Goal: Task Accomplishment & Management: Use online tool/utility

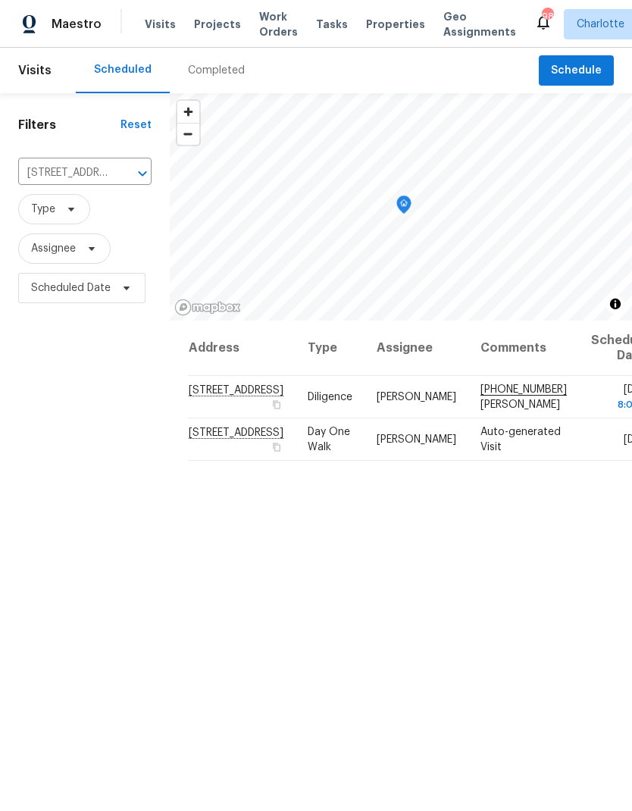
scroll to position [-8, 0]
click at [207, 20] on span "Projects" at bounding box center [217, 24] width 47 height 15
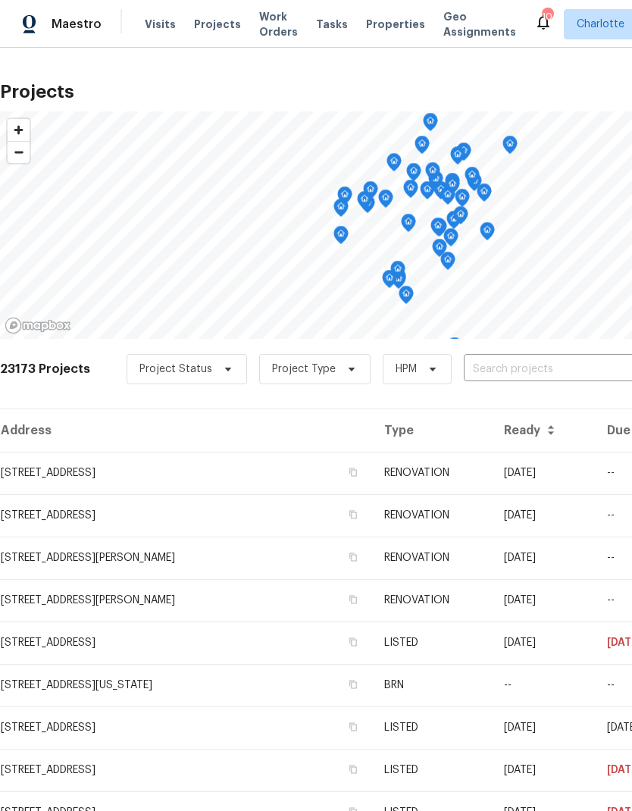
click at [550, 373] on input "text" at bounding box center [550, 369] width 173 height 23
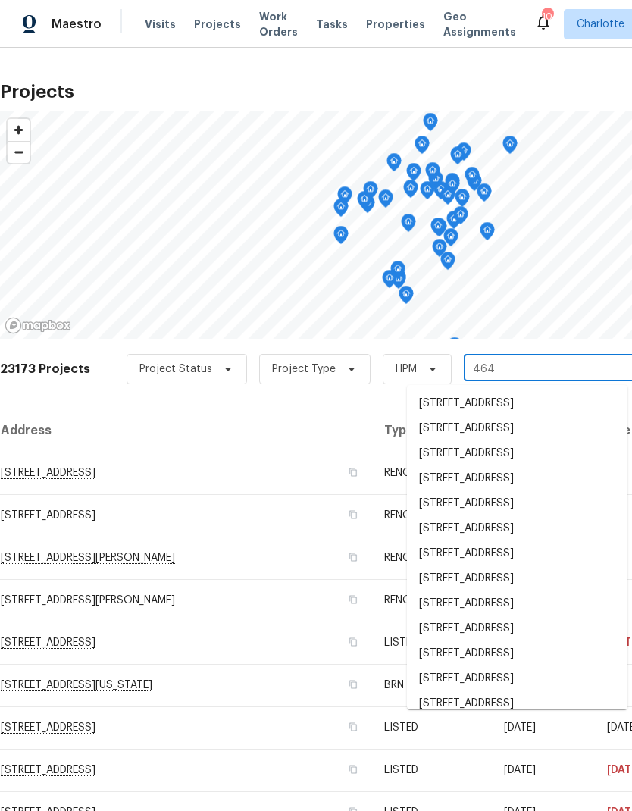
type input "464 s"
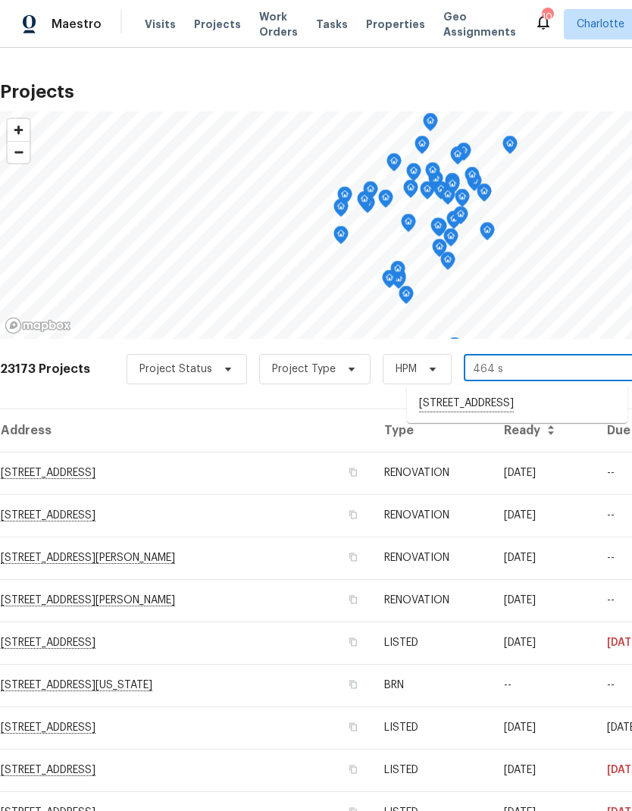
click at [556, 408] on li "[STREET_ADDRESS]" at bounding box center [517, 404] width 220 height 26
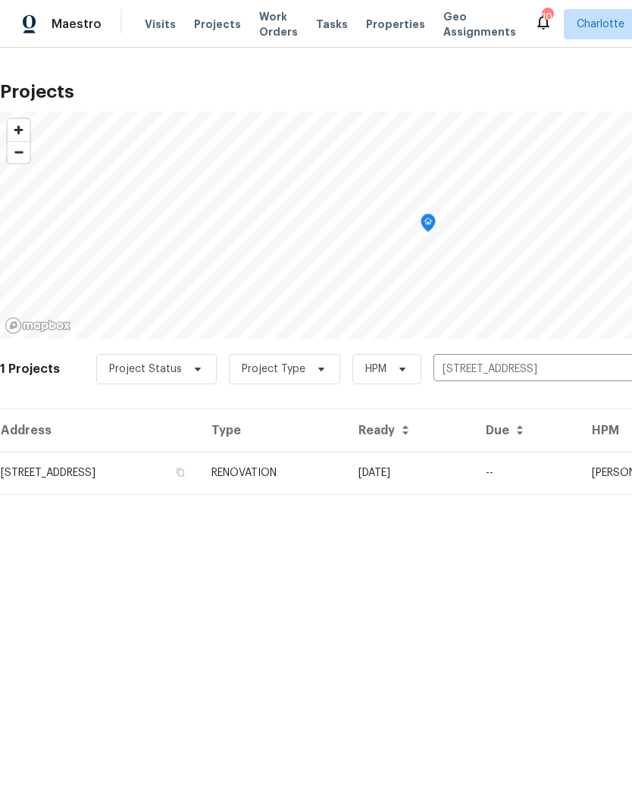
click at [473, 474] on td "08/18/25" at bounding box center [409, 473] width 127 height 42
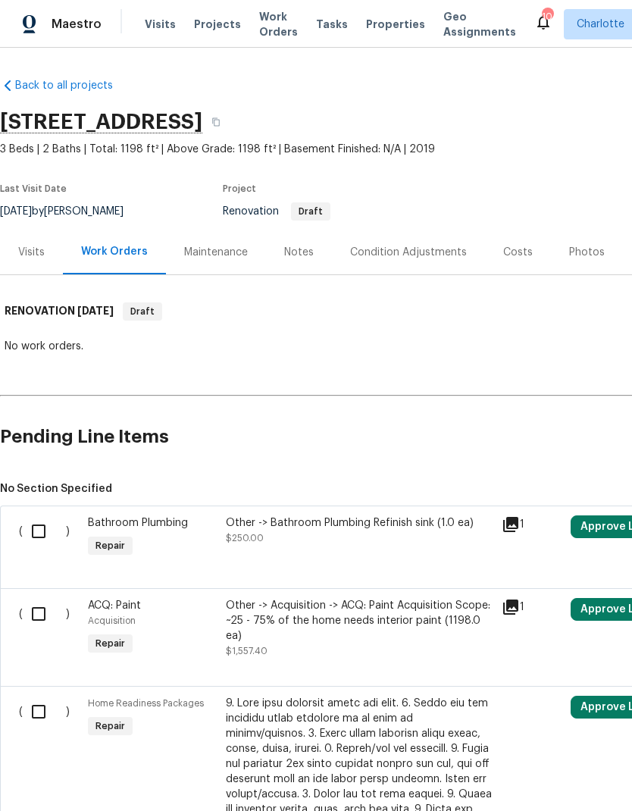
click at [39, 532] on input "checkbox" at bounding box center [44, 531] width 43 height 32
checkbox input "true"
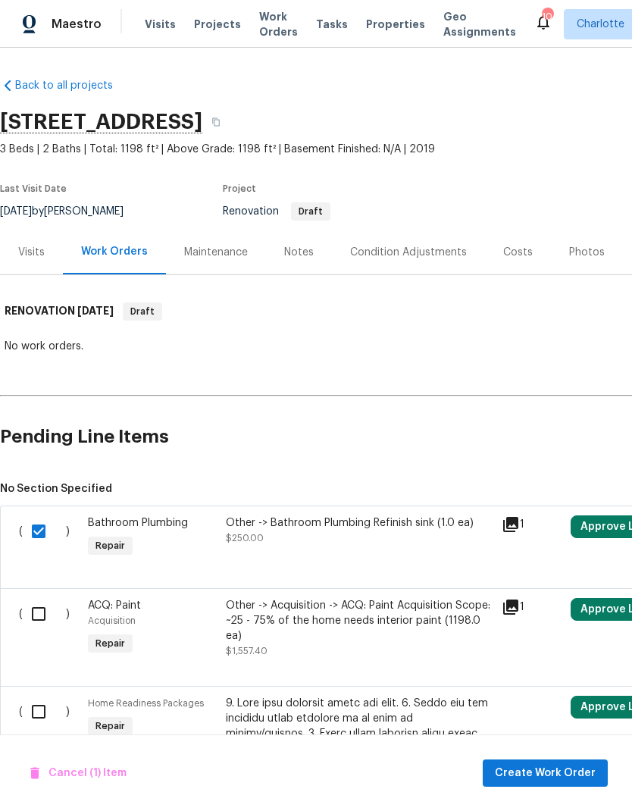
click at [38, 619] on input "checkbox" at bounding box center [44, 614] width 43 height 32
checkbox input "true"
click at [36, 717] on input "checkbox" at bounding box center [44, 711] width 43 height 32
checkbox input "true"
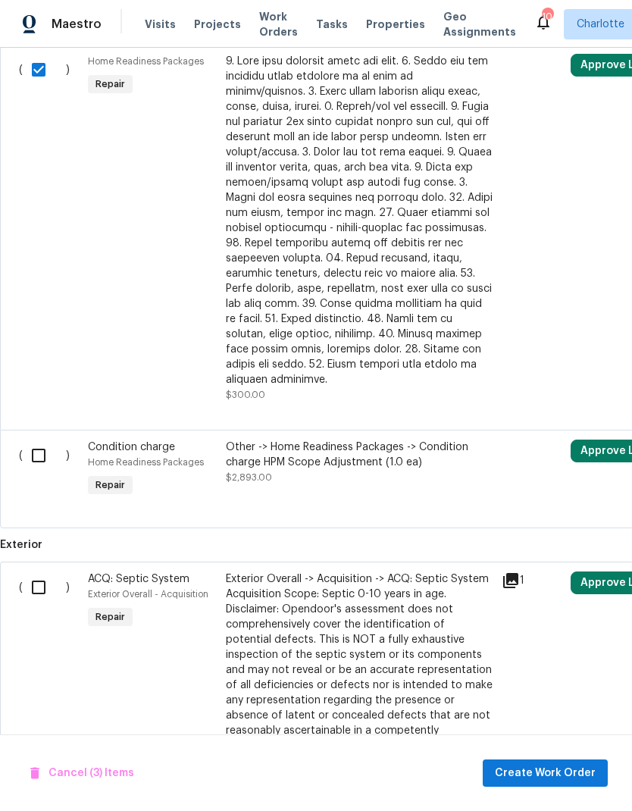
scroll to position [645, 0]
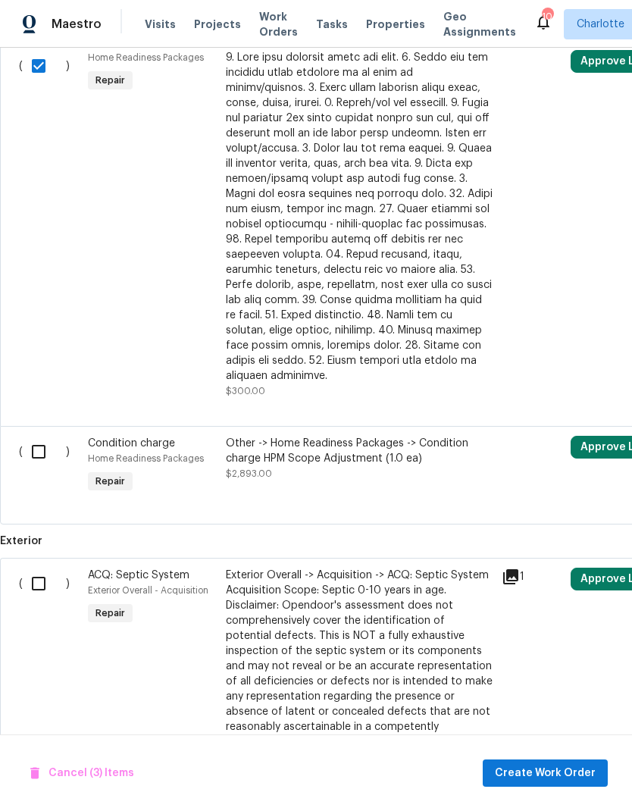
click at [39, 446] on input "checkbox" at bounding box center [44, 452] width 43 height 32
checkbox input "true"
click at [37, 573] on input "checkbox" at bounding box center [44, 583] width 43 height 32
checkbox input "true"
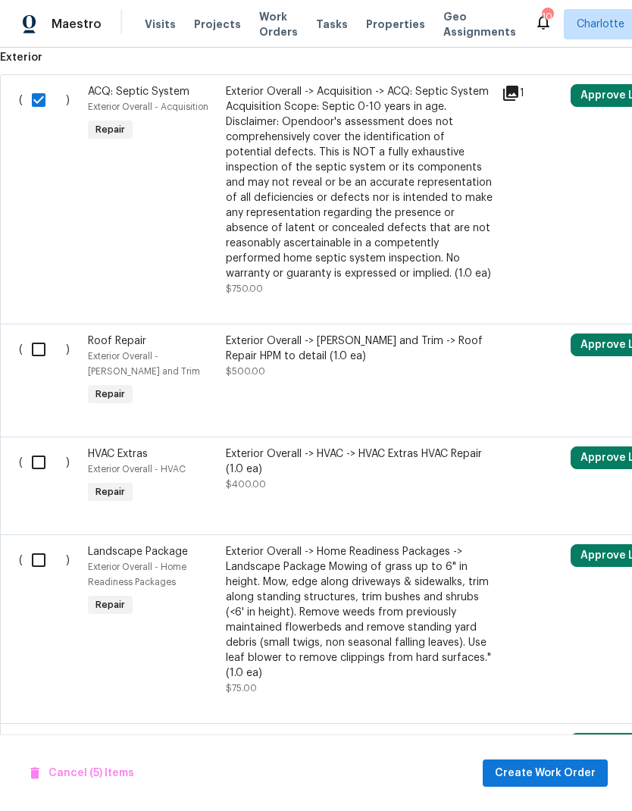
scroll to position [1129, 0]
click at [39, 347] on input "checkbox" at bounding box center [44, 349] width 43 height 32
checkbox input "true"
click at [36, 452] on input "checkbox" at bounding box center [44, 462] width 43 height 32
checkbox input "true"
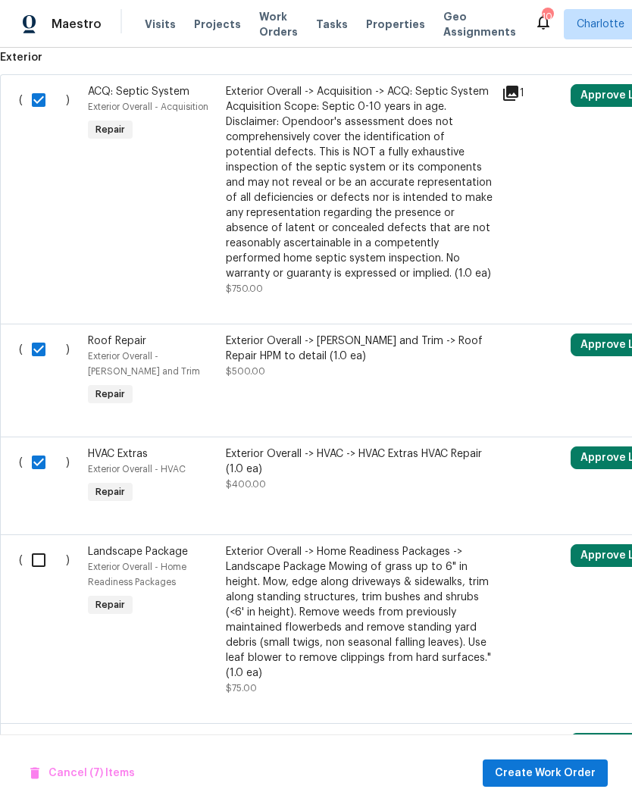
click at [29, 554] on input "checkbox" at bounding box center [44, 560] width 43 height 32
checkbox input "true"
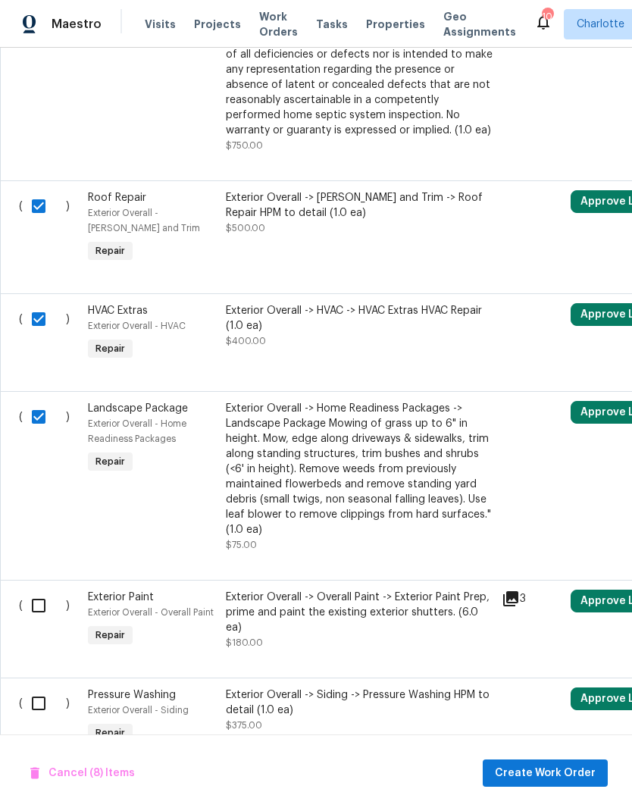
scroll to position [1271, 0]
click at [37, 594] on input "checkbox" at bounding box center [44, 606] width 43 height 32
checkbox input "true"
click at [38, 692] on input "checkbox" at bounding box center [44, 704] width 43 height 32
checkbox input "true"
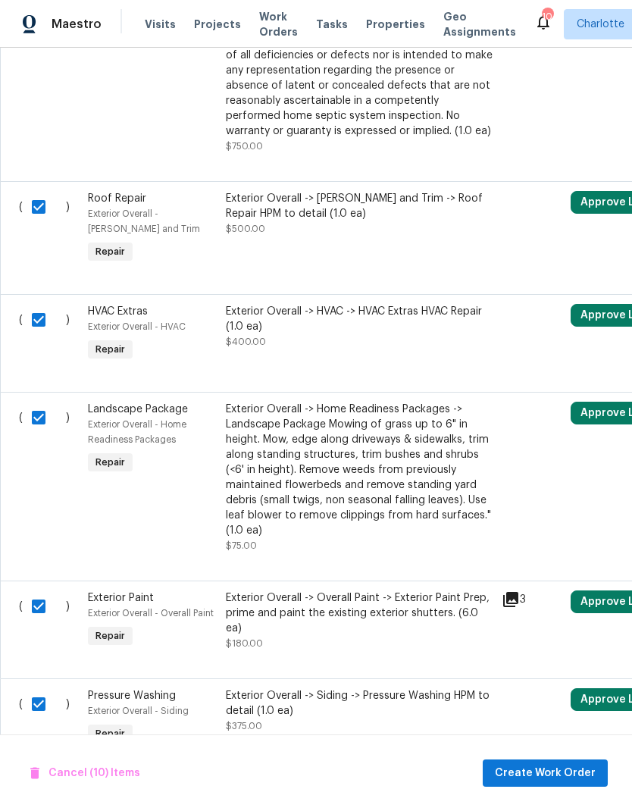
scroll to position [61, 0]
click at [78, 774] on span "Cancel (10) Items" at bounding box center [85, 773] width 110 height 19
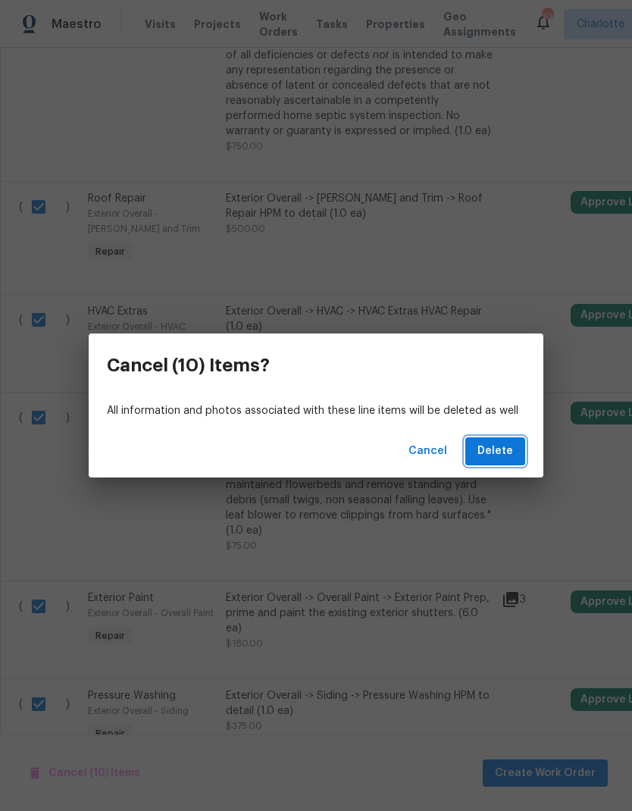
click at [494, 463] on button "Delete" at bounding box center [495, 451] width 60 height 28
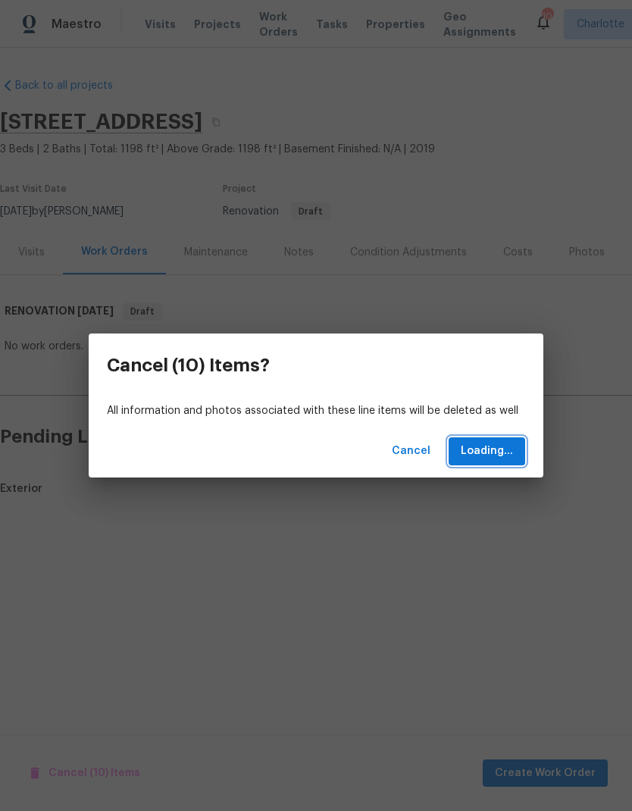
scroll to position [0, 0]
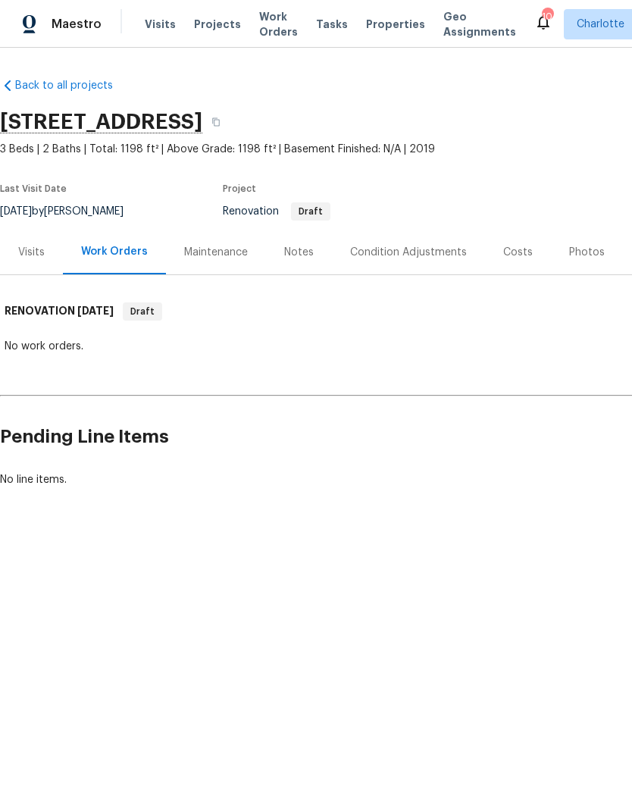
click at [320, 251] on div "Notes" at bounding box center [299, 252] width 66 height 45
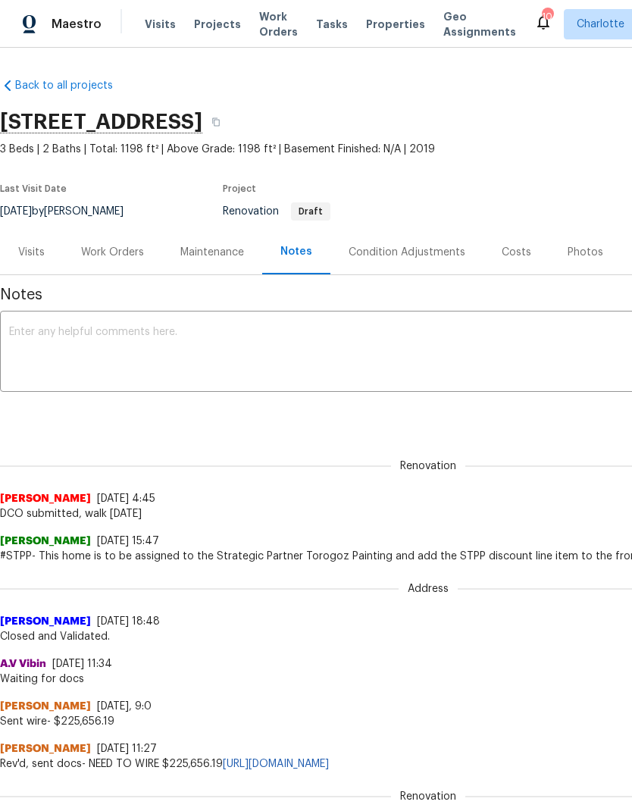
click at [96, 263] on div "Work Orders" at bounding box center [112, 252] width 99 height 45
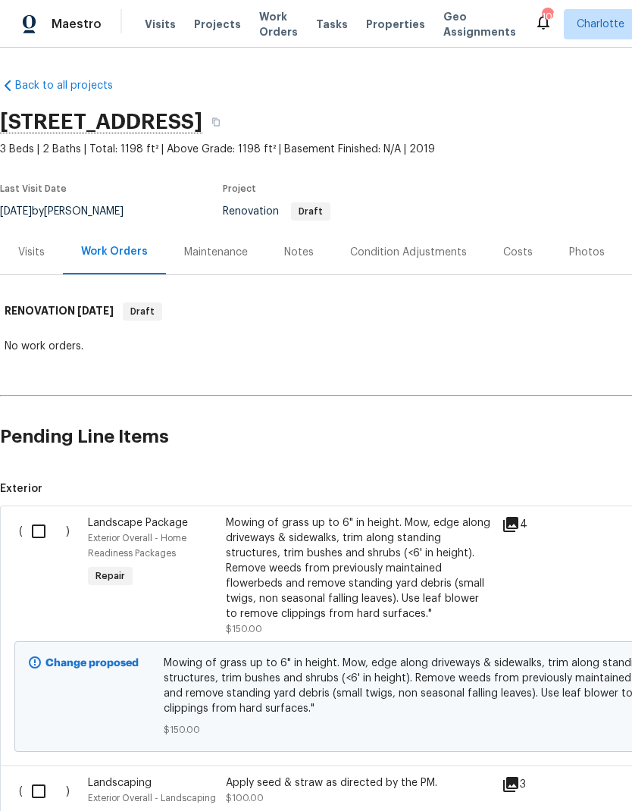
click at [42, 525] on input "checkbox" at bounding box center [44, 531] width 43 height 32
checkbox input "true"
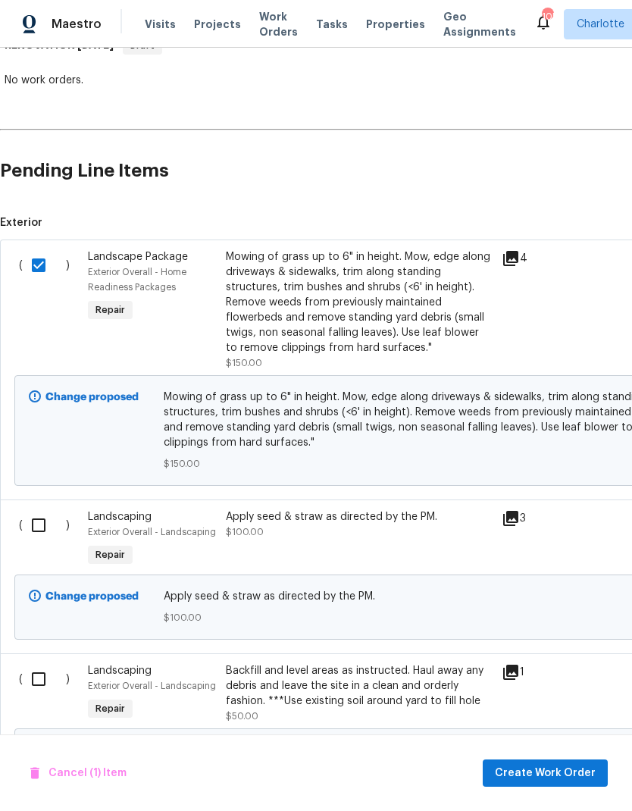
scroll to position [266, 0]
click at [33, 523] on input "checkbox" at bounding box center [44, 525] width 43 height 32
checkbox input "true"
click at [38, 680] on input "checkbox" at bounding box center [44, 679] width 43 height 32
checkbox input "true"
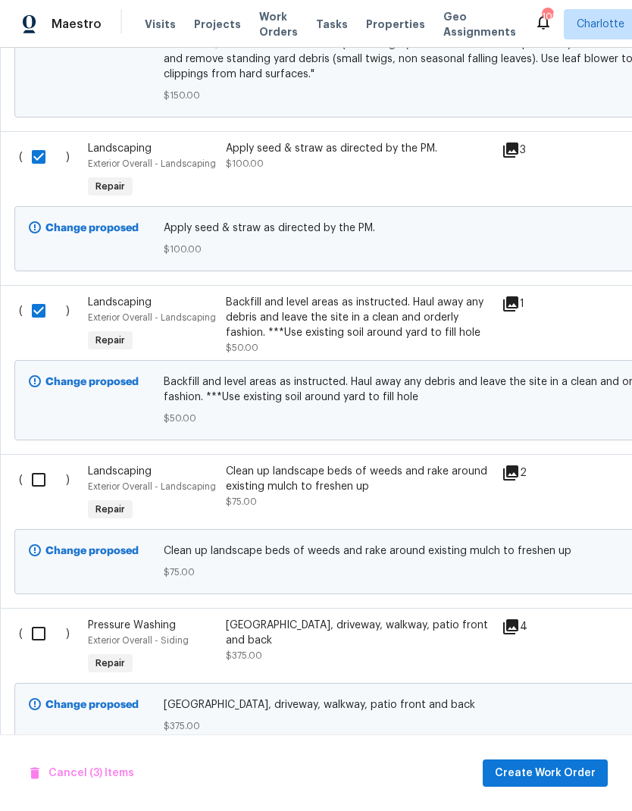
scroll to position [631, 0]
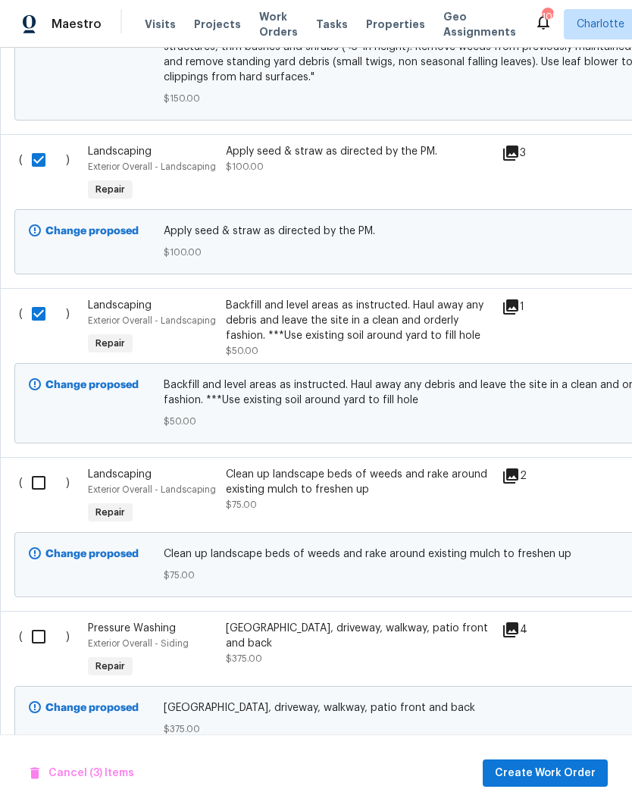
click at [37, 486] on input "checkbox" at bounding box center [44, 483] width 43 height 32
checkbox input "true"
click at [34, 645] on input "checkbox" at bounding box center [44, 636] width 43 height 32
checkbox input "true"
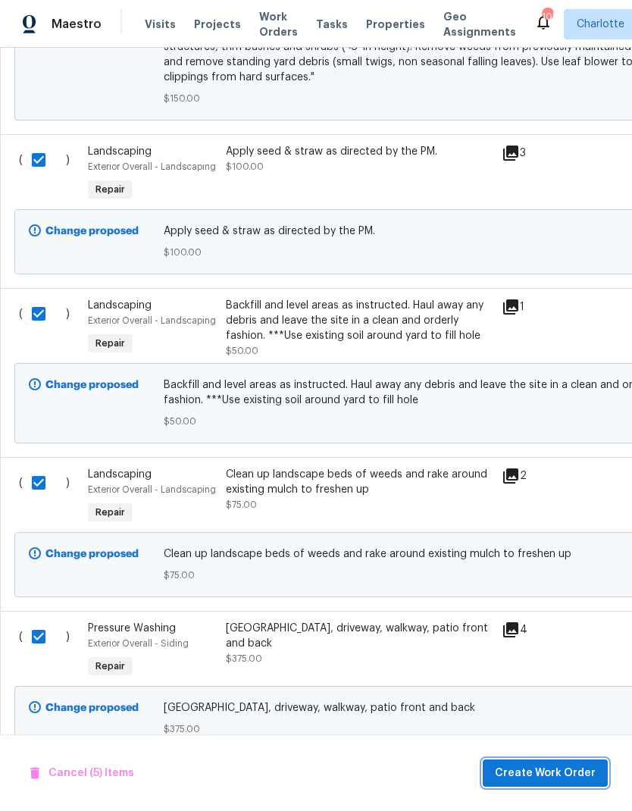
click at [561, 775] on span "Create Work Order" at bounding box center [545, 773] width 101 height 19
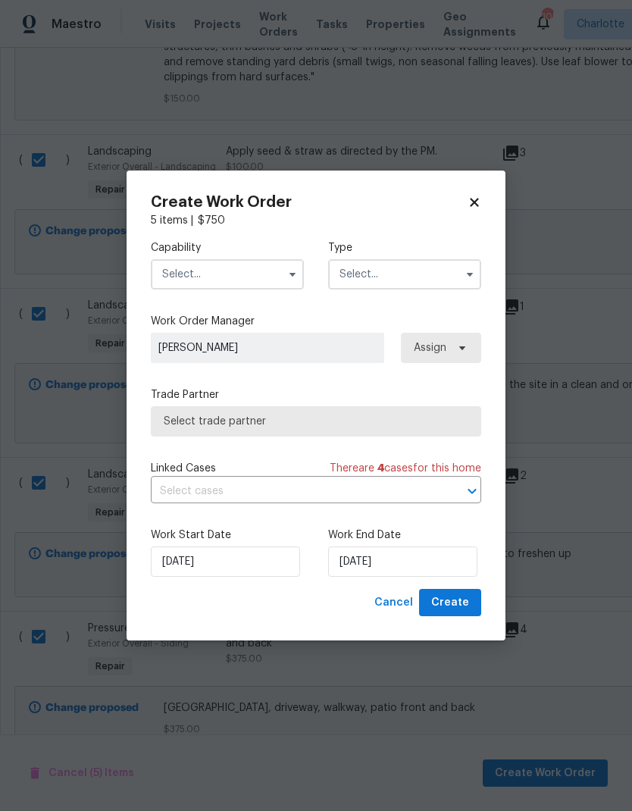
click at [280, 267] on input "text" at bounding box center [227, 274] width 153 height 30
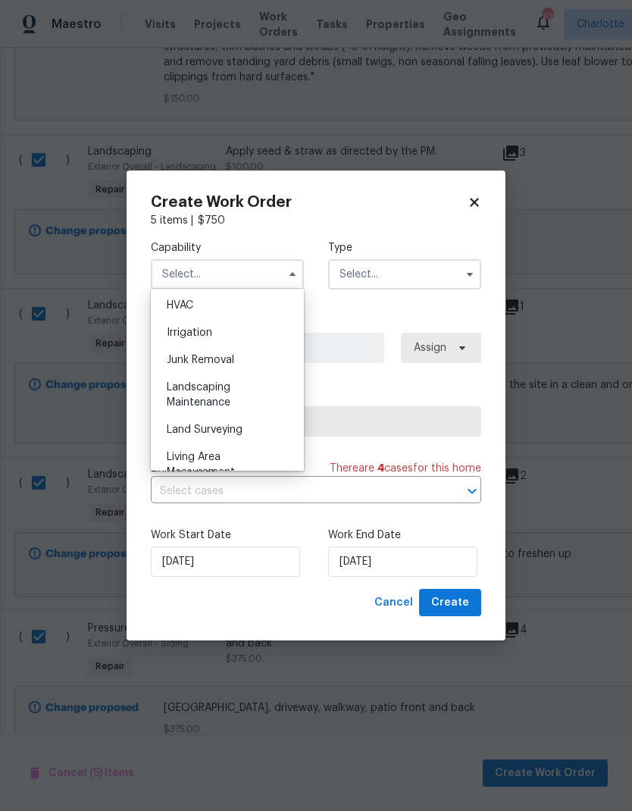
scroll to position [922, 0]
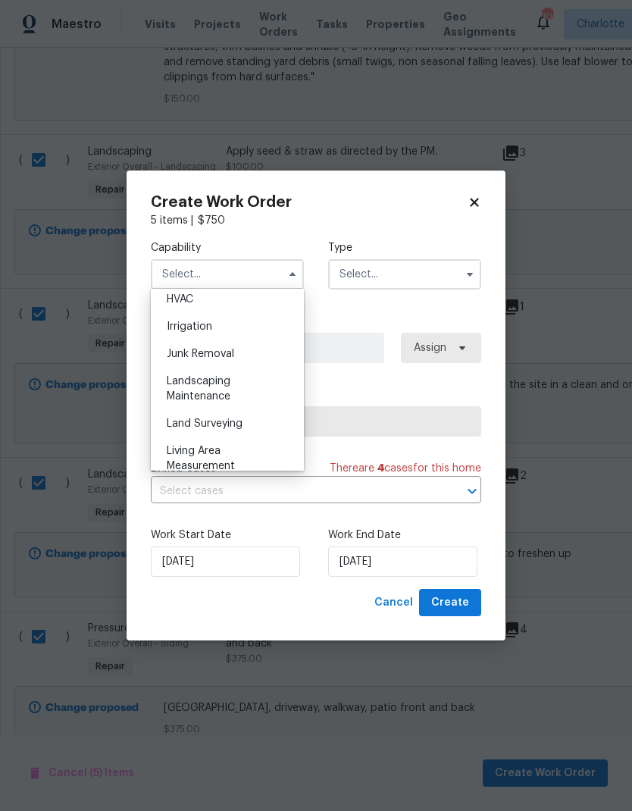
click at [239, 393] on div "Landscaping Maintenance" at bounding box center [227, 388] width 145 height 42
type input "Landscaping Maintenance"
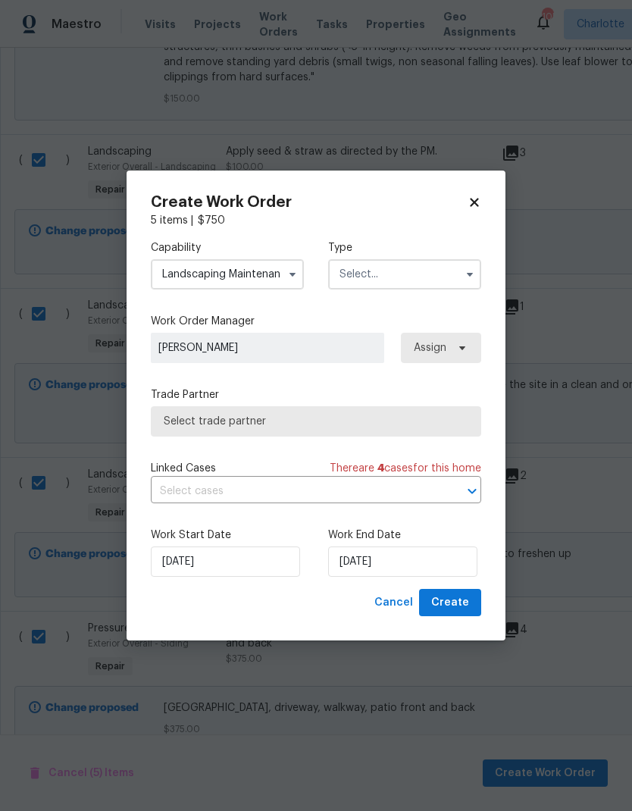
click at [466, 276] on icon "button" at bounding box center [470, 274] width 12 height 12
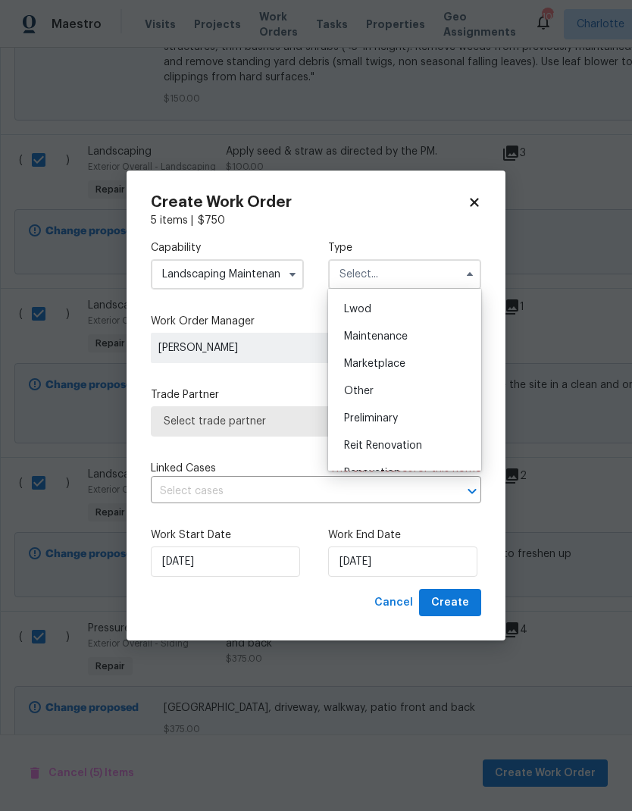
scroll to position [249, 0]
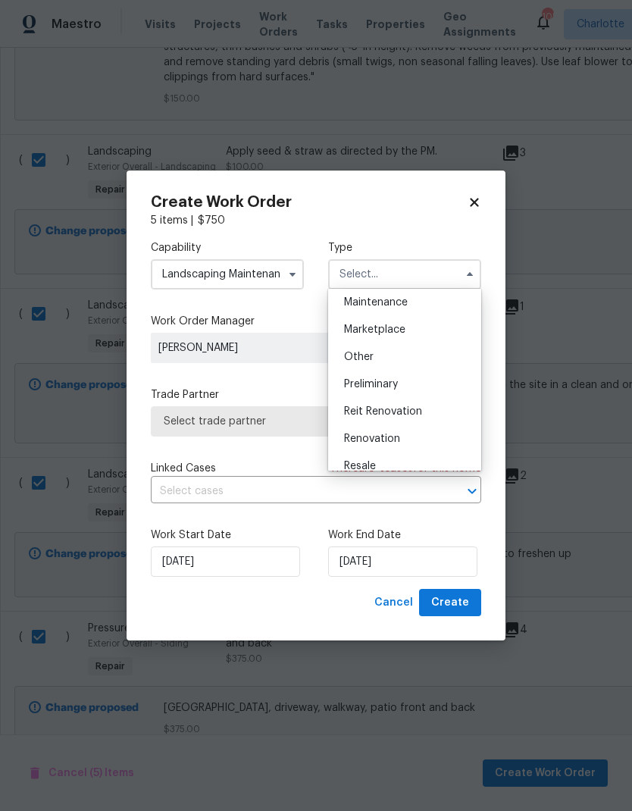
click at [402, 448] on div "Renovation" at bounding box center [404, 438] width 145 height 27
type input "Renovation"
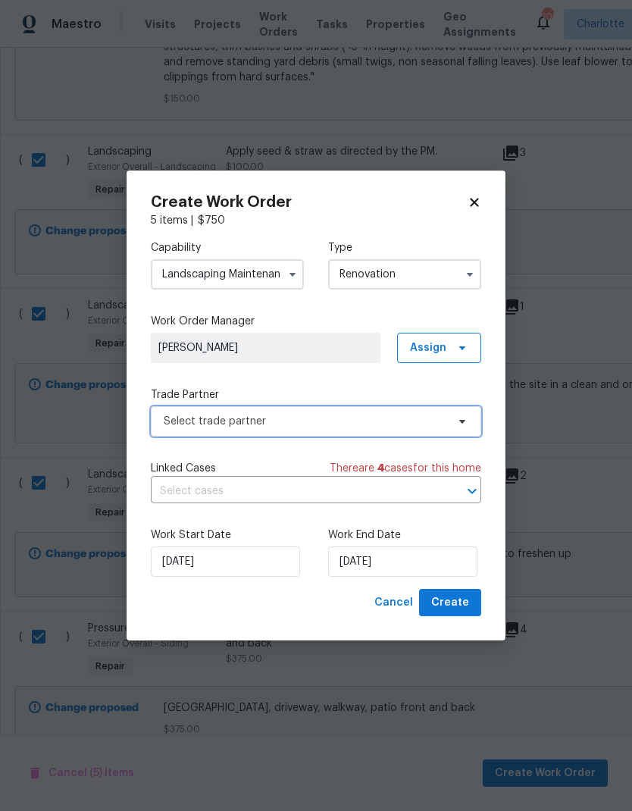
click at [459, 420] on icon at bounding box center [462, 421] width 12 height 12
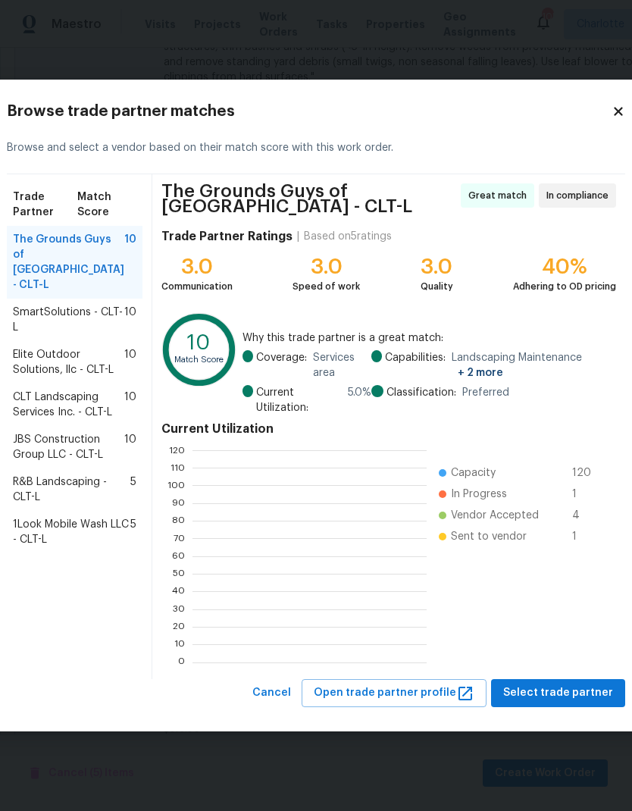
scroll to position [212, 234]
click at [43, 333] on span "SmartSolutions - CLT-L" at bounding box center [68, 320] width 111 height 30
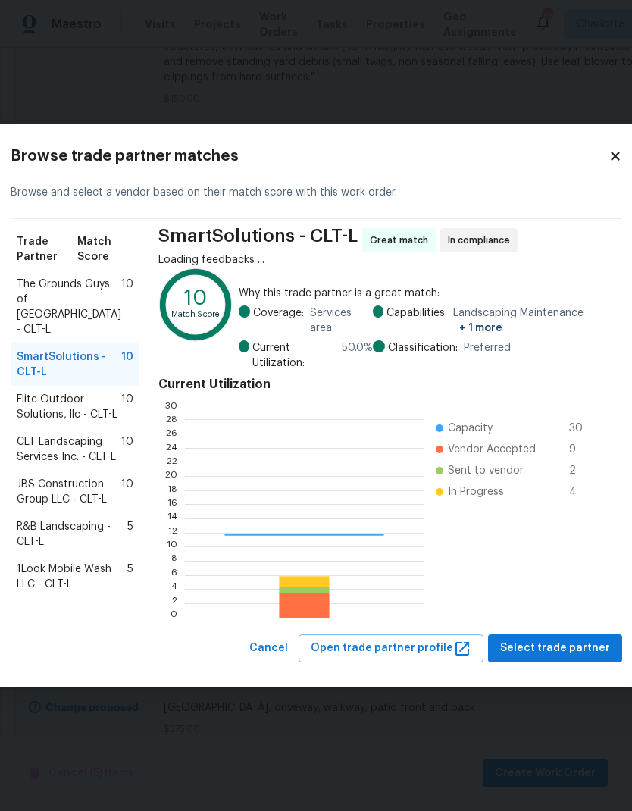
scroll to position [212, 238]
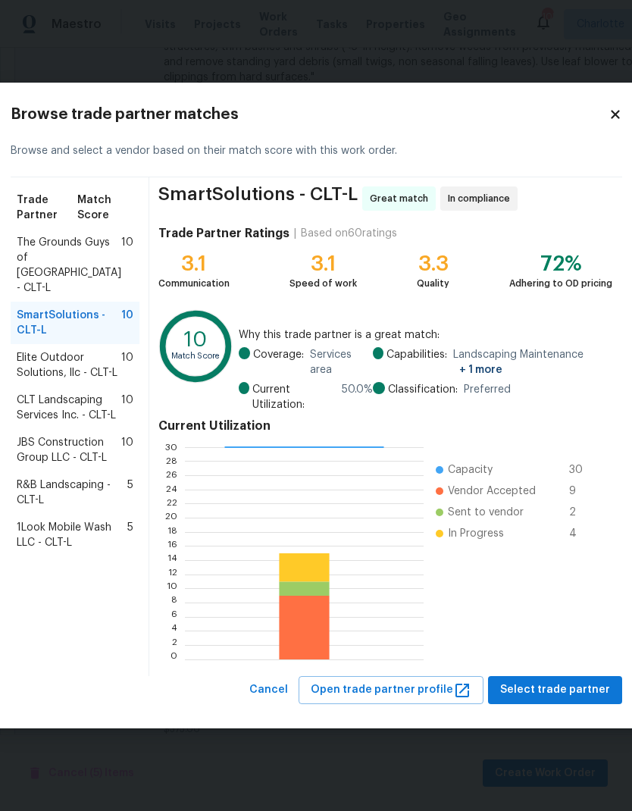
click at [27, 429] on div "CLT Landscaping Services Inc. - CLT-L 10" at bounding box center [75, 407] width 129 height 42
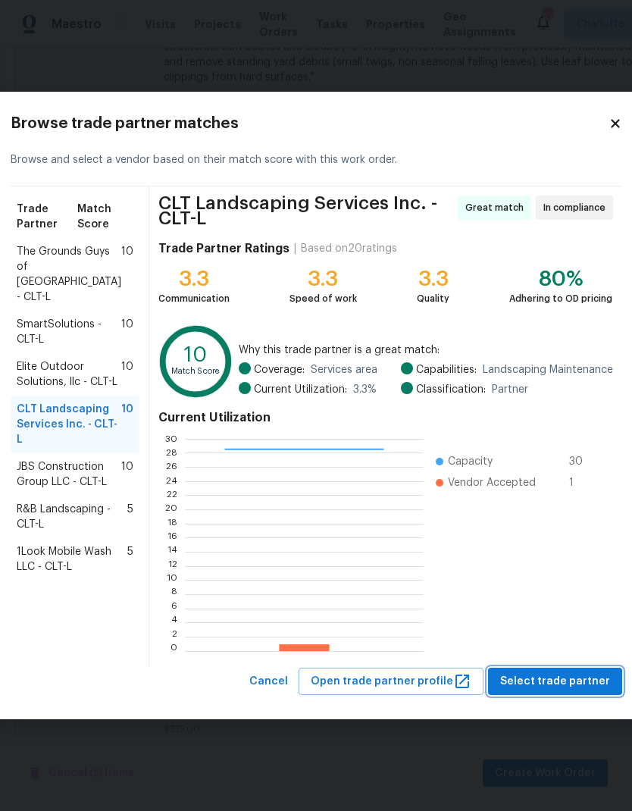
click at [564, 691] on span "Select trade partner" at bounding box center [555, 681] width 110 height 19
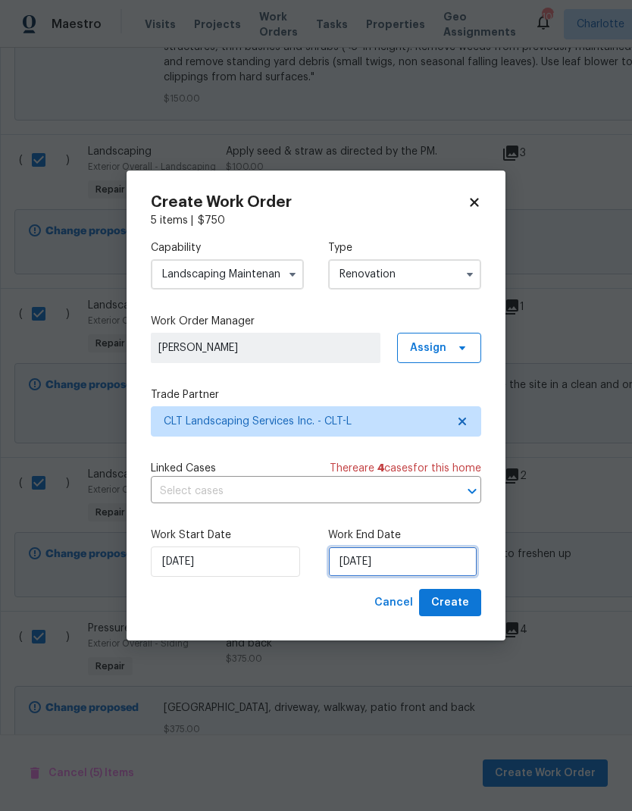
click at [433, 562] on input "[DATE]" at bounding box center [402, 561] width 149 height 30
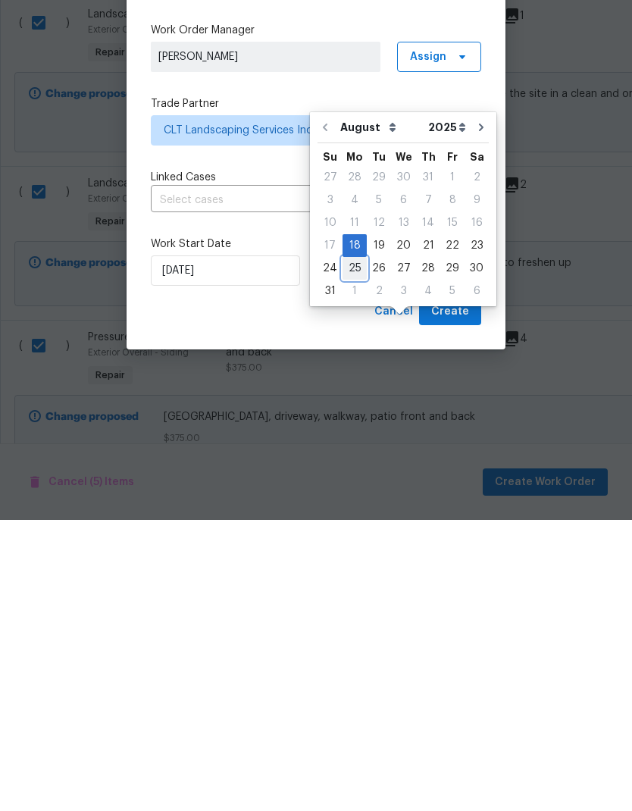
click at [353, 548] on div "25" at bounding box center [354, 558] width 24 height 21
type input "[DATE]"
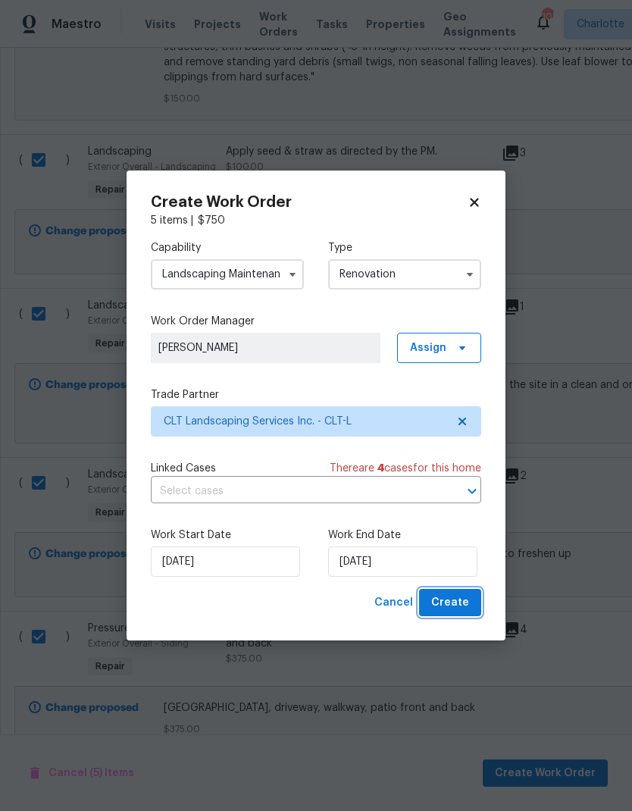
click at [468, 617] on button "Create" at bounding box center [450, 603] width 62 height 28
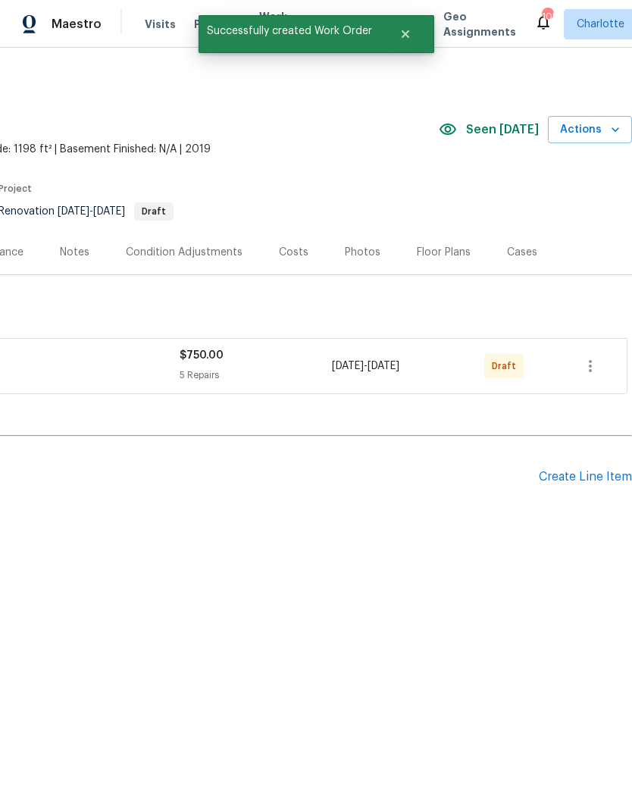
scroll to position [0, 224]
click at [594, 364] on icon "button" at bounding box center [590, 366] width 18 height 18
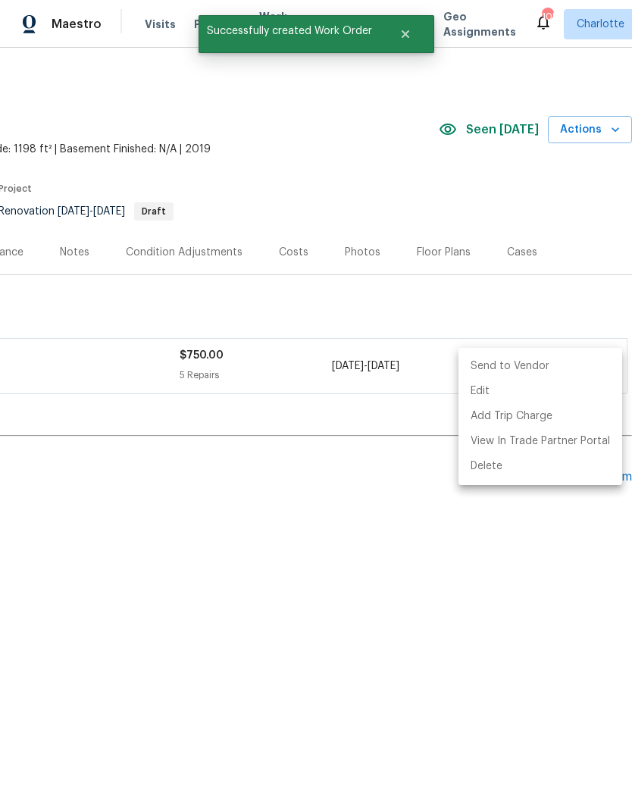
click at [548, 368] on li "Send to Vendor" at bounding box center [540, 366] width 164 height 25
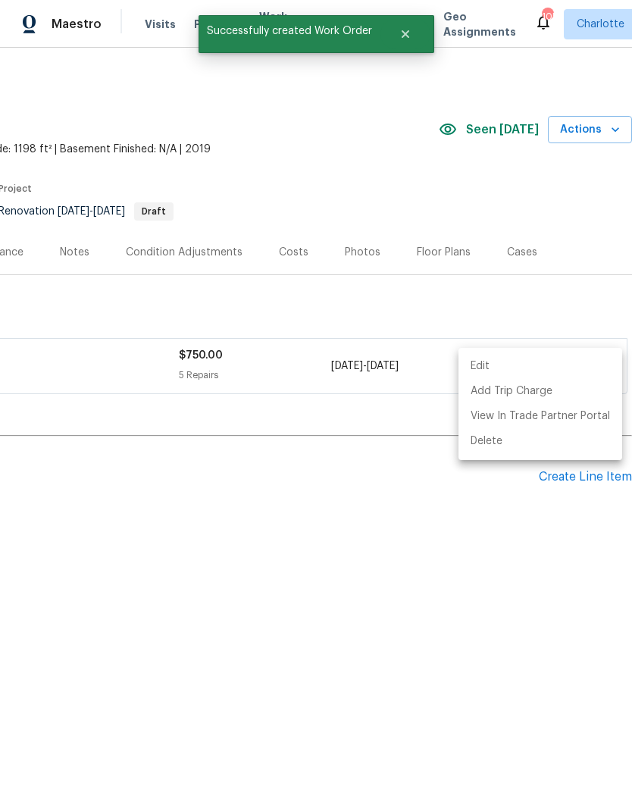
click at [481, 587] on div at bounding box center [316, 405] width 632 height 811
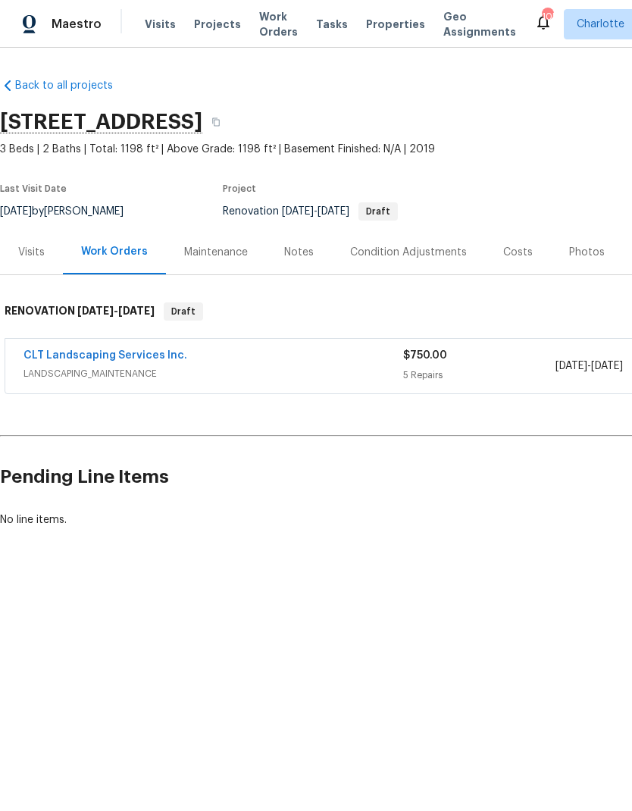
scroll to position [0, 0]
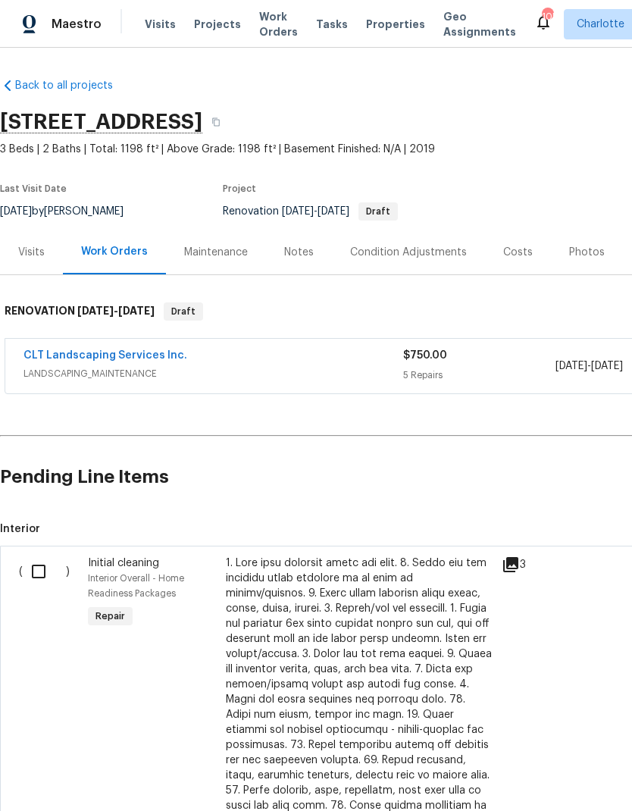
click at [37, 568] on input "checkbox" at bounding box center [44, 571] width 43 height 32
checkbox input "true"
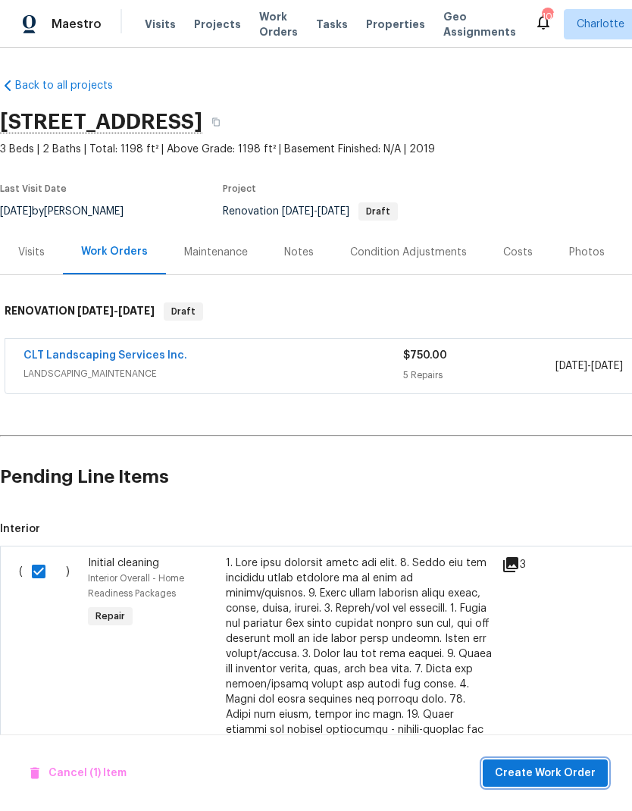
click at [576, 763] on button "Create Work Order" at bounding box center [545, 773] width 125 height 28
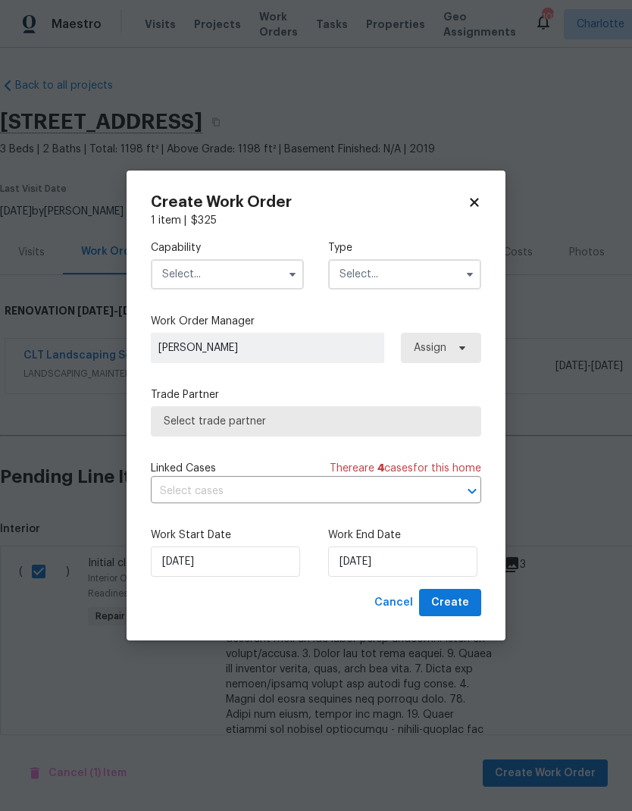
click at [296, 269] on icon "button" at bounding box center [292, 274] width 12 height 12
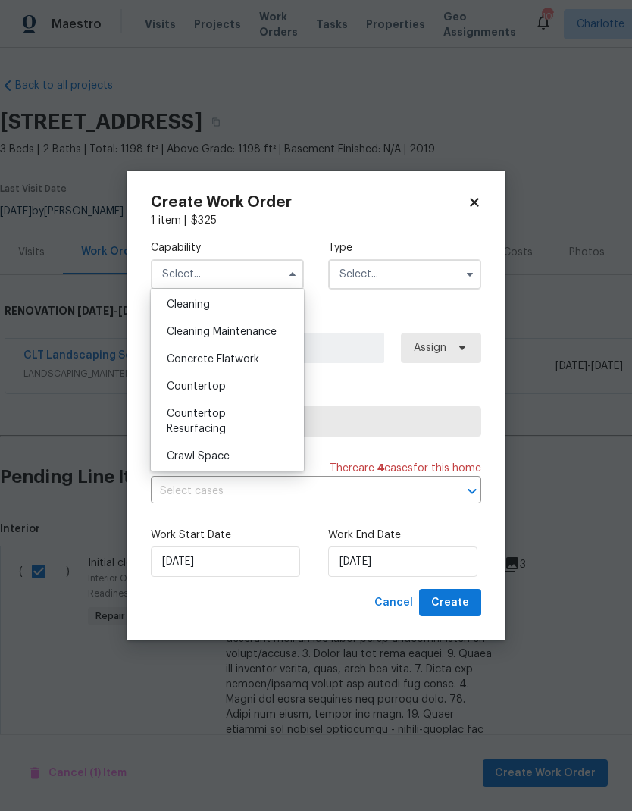
click at [239, 311] on div "Cleaning" at bounding box center [227, 304] width 145 height 27
type input "Cleaning"
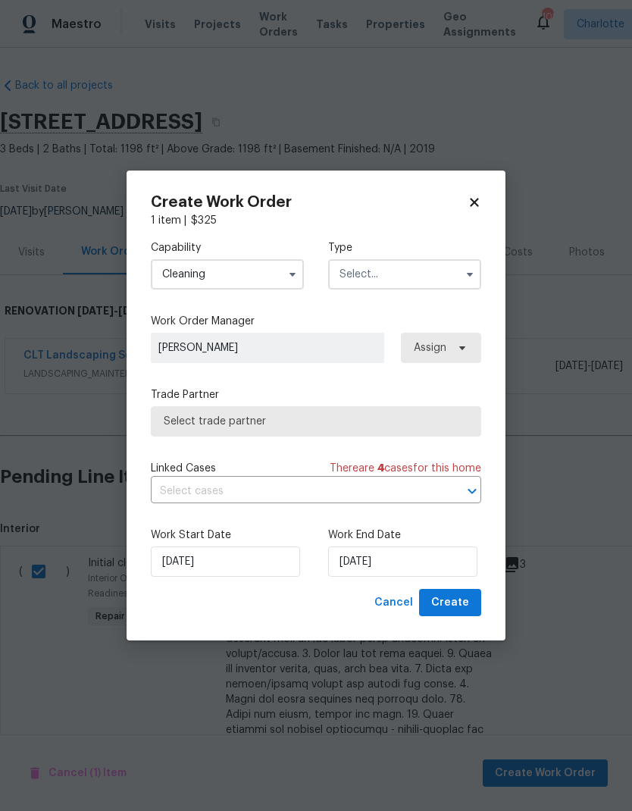
click at [454, 276] on input "text" at bounding box center [404, 274] width 153 height 30
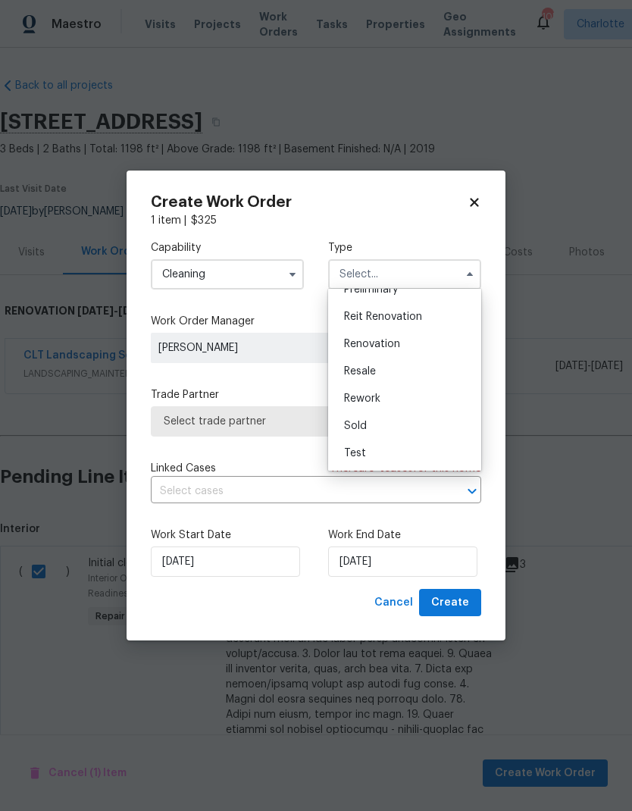
scroll to position [344, 0]
click at [399, 340] on span "Renovation" at bounding box center [372, 344] width 56 height 11
type input "Renovation"
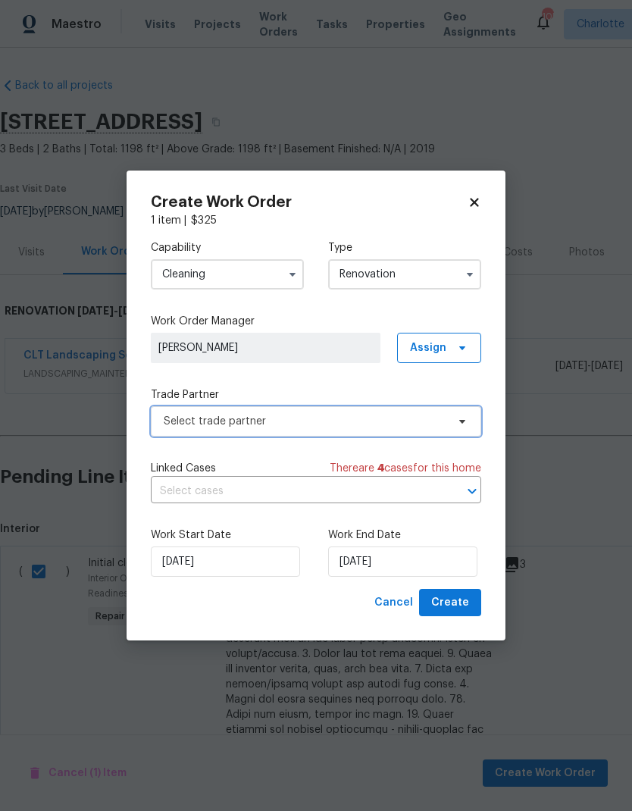
click at [468, 420] on span "Select trade partner" at bounding box center [316, 421] width 330 height 30
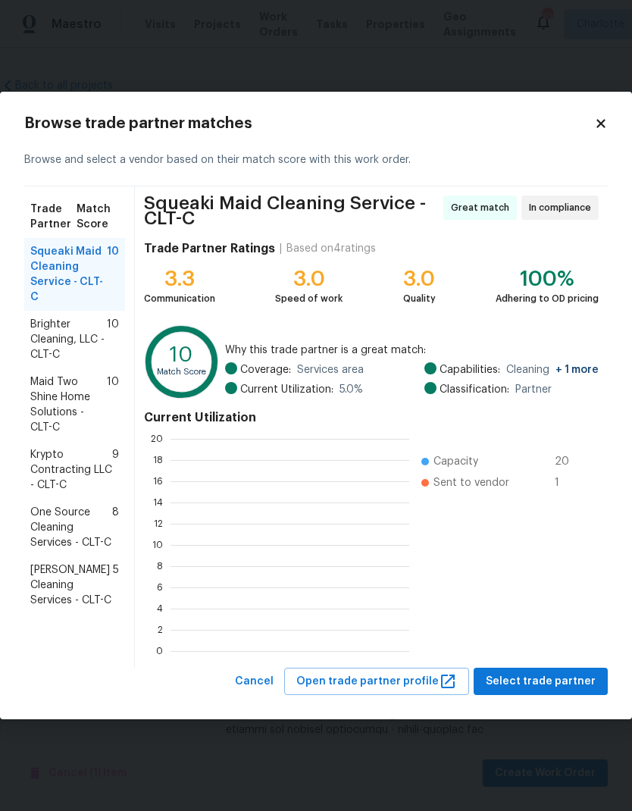
scroll to position [212, 239]
click at [53, 345] on span "Brighter Cleaning, LLC - CLT-C" at bounding box center [68, 339] width 77 height 45
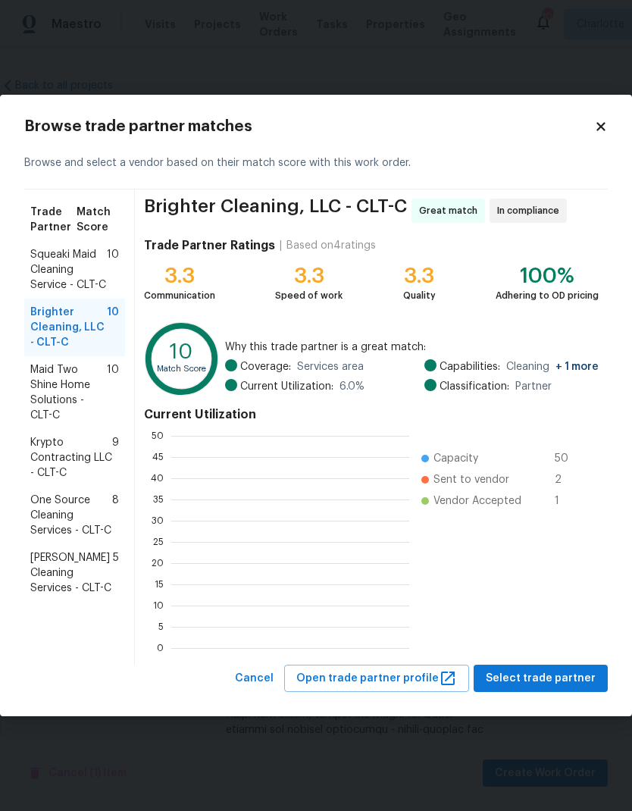
scroll to position [212, 238]
click at [577, 677] on span "Select trade partner" at bounding box center [541, 678] width 110 height 19
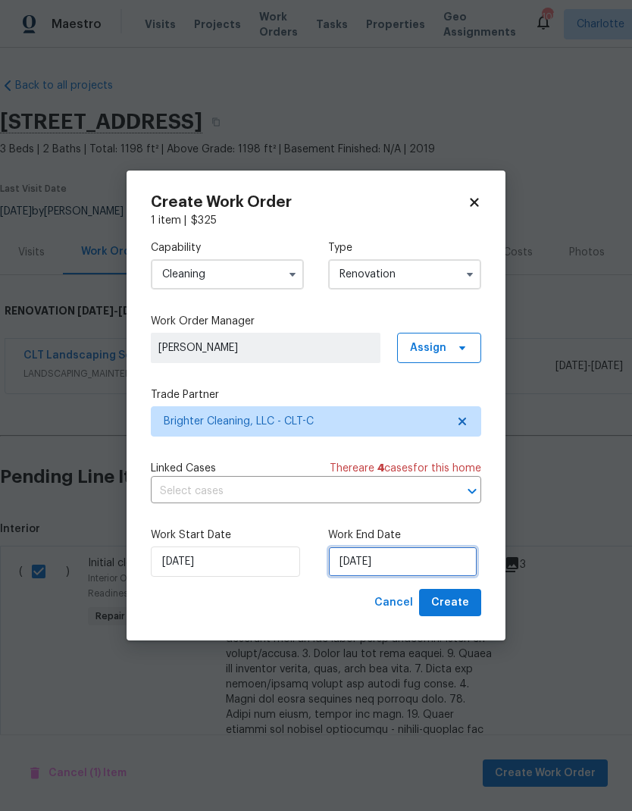
click at [433, 560] on input "[DATE]" at bounding box center [402, 561] width 149 height 30
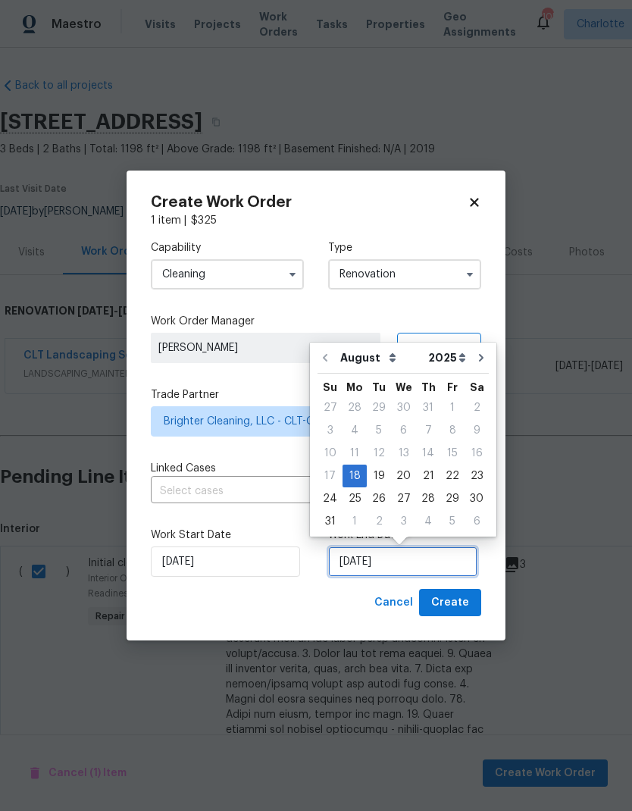
scroll to position [11, 0]
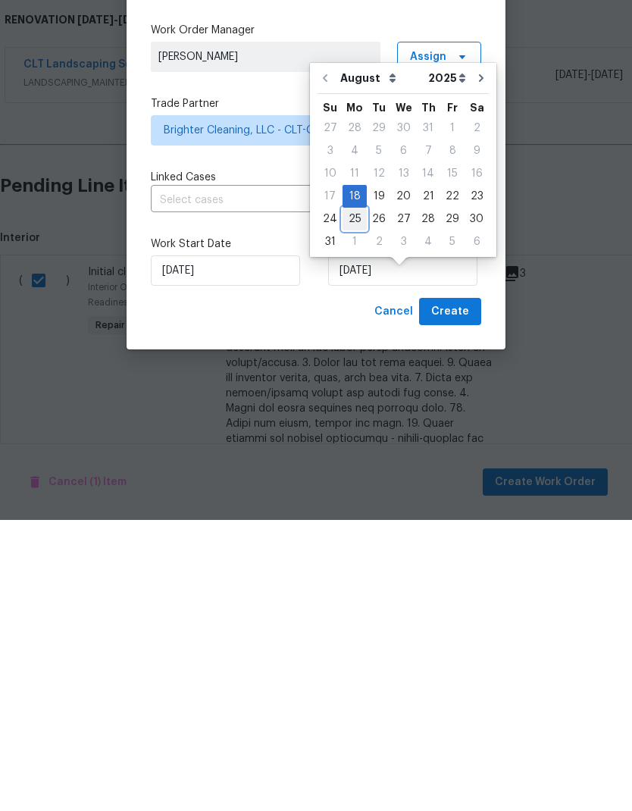
click at [361, 499] on div "25" at bounding box center [354, 509] width 24 height 21
type input "[DATE]"
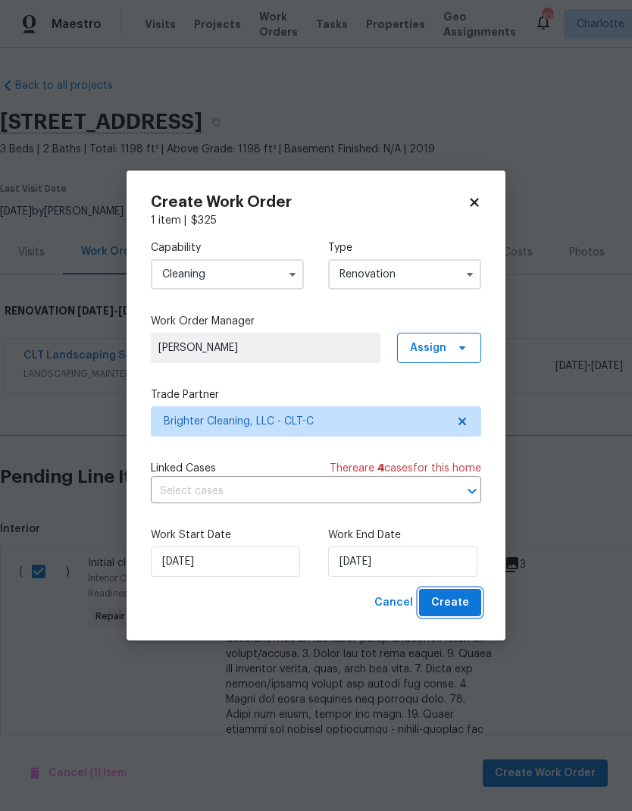
click at [477, 603] on button "Create" at bounding box center [450, 603] width 62 height 28
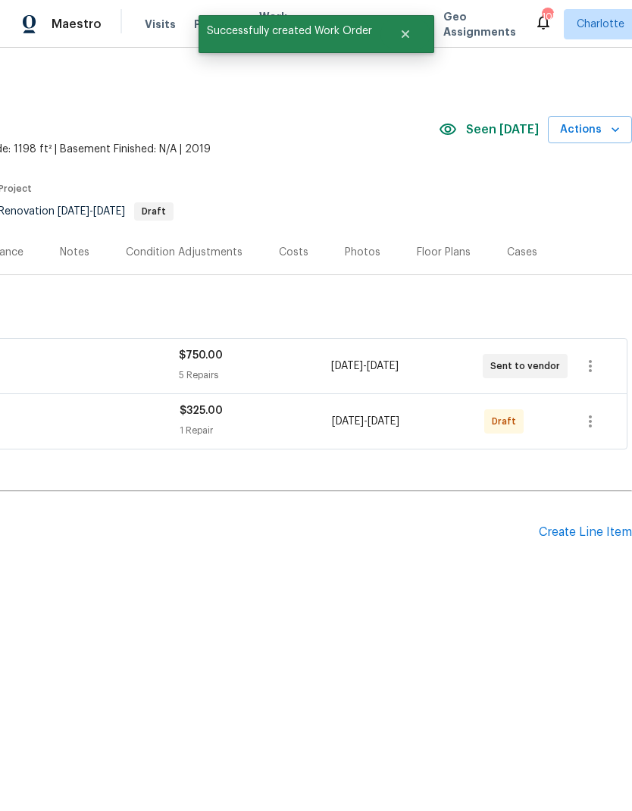
scroll to position [0, 224]
click at [597, 419] on icon "button" at bounding box center [590, 421] width 18 height 18
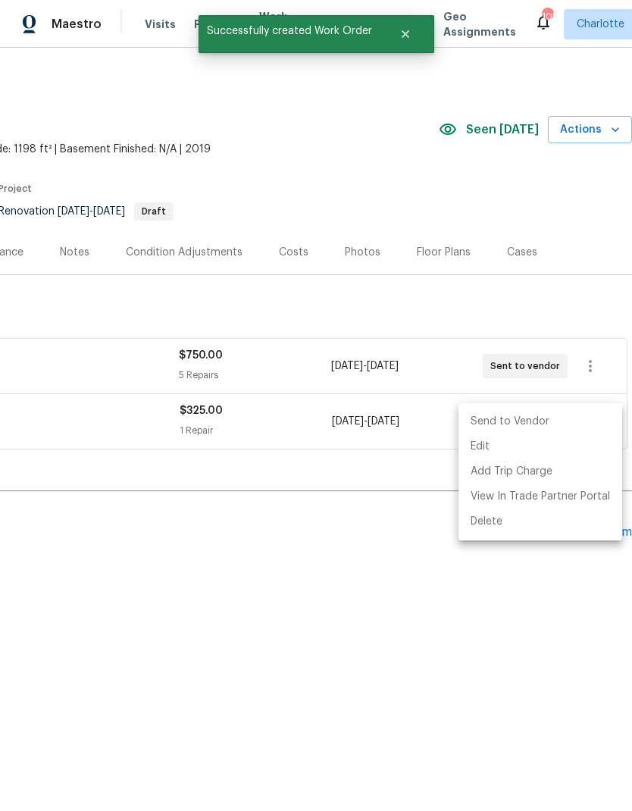
click at [556, 420] on li "Send to Vendor" at bounding box center [540, 421] width 164 height 25
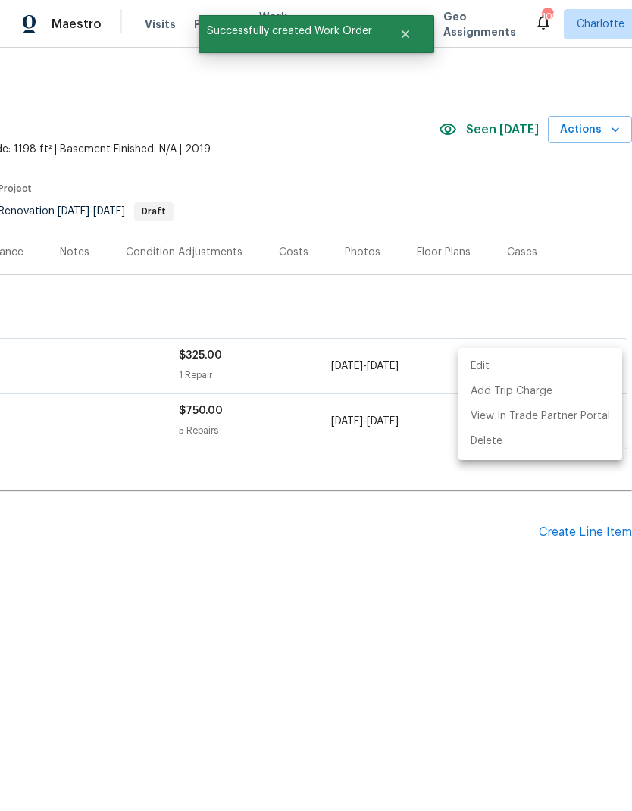
click at [508, 621] on div at bounding box center [316, 405] width 632 height 811
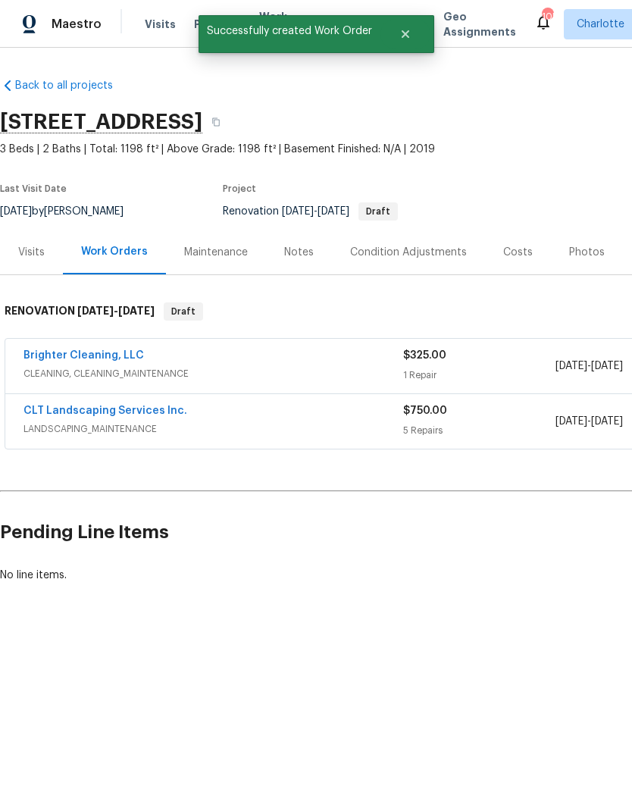
scroll to position [0, 0]
